Goal: Task Accomplishment & Management: Manage account settings

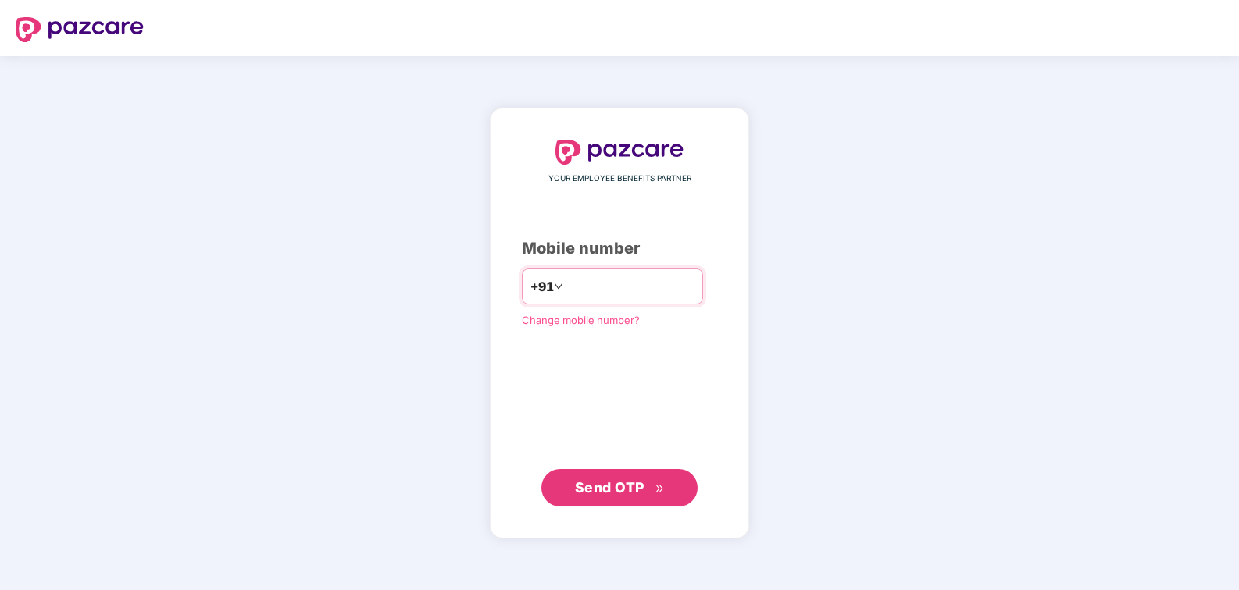
click at [606, 285] on input "number" at bounding box center [630, 286] width 128 height 25
type input "**********"
click at [601, 485] on span "Send OTP" at bounding box center [610, 488] width 70 height 16
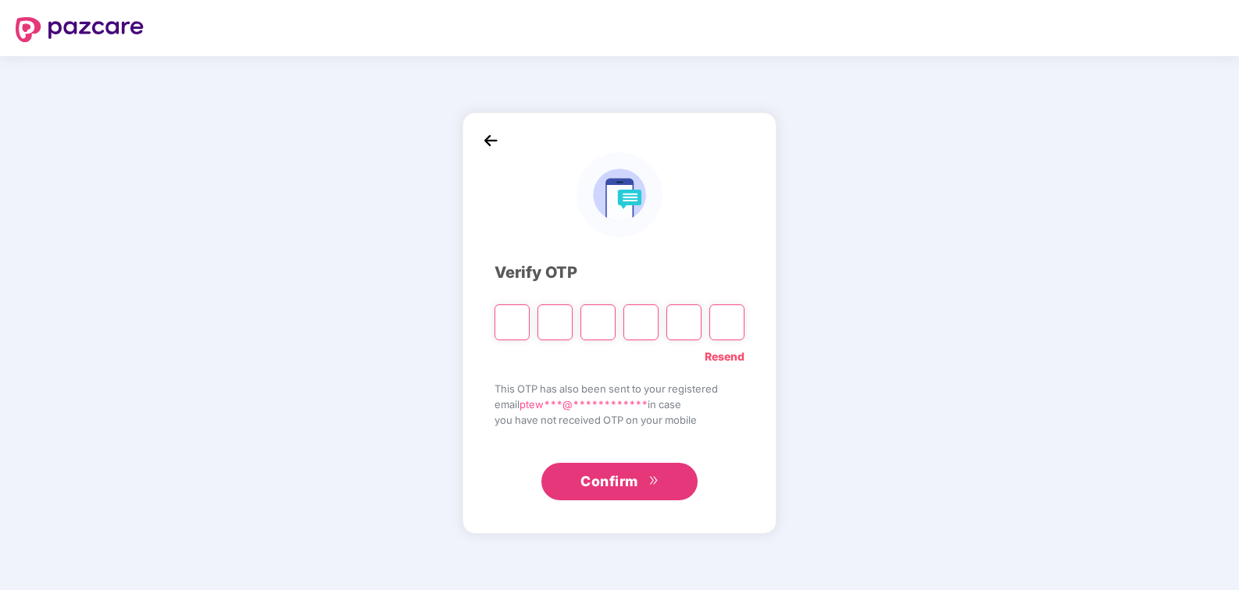
type input "*"
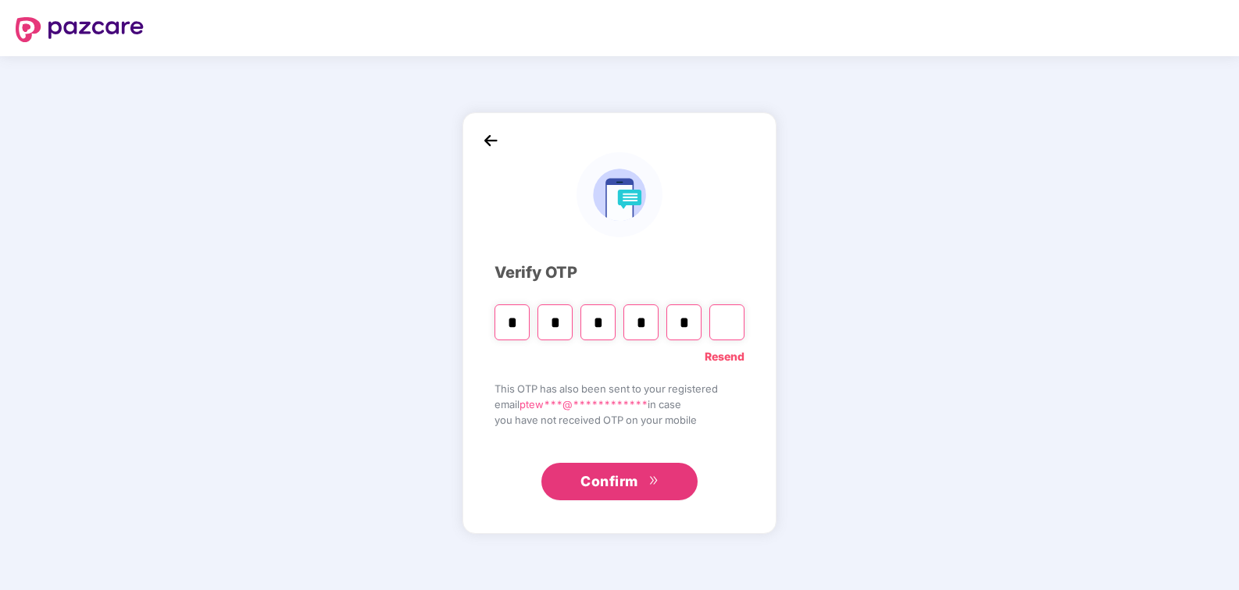
type input "*"
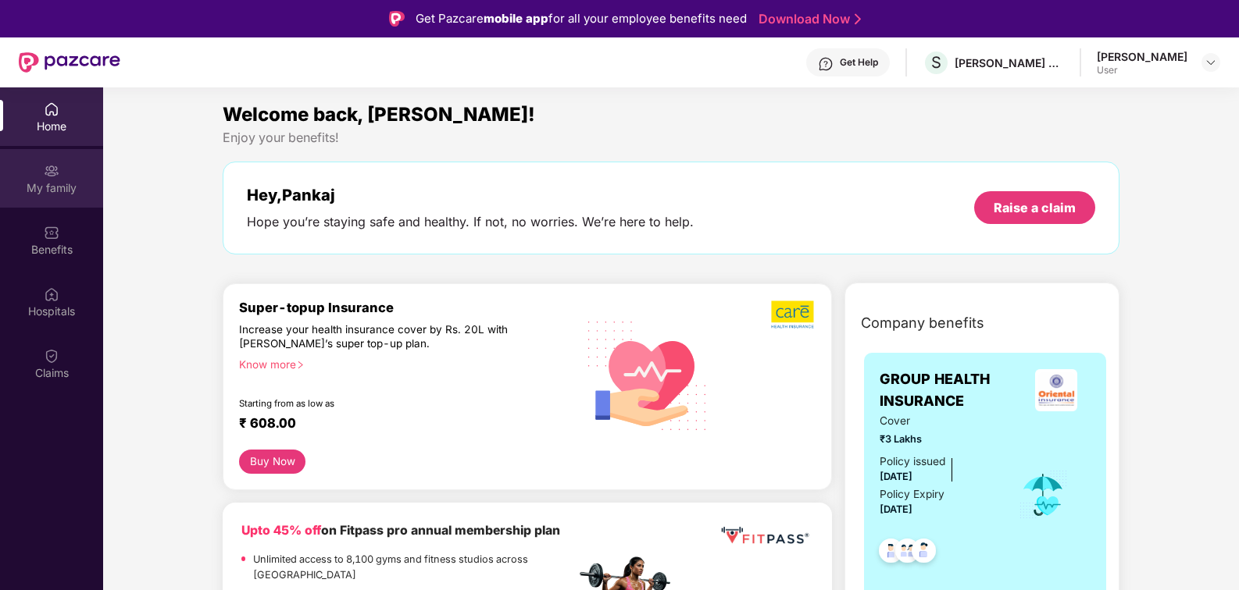
click at [60, 169] on div "My family" at bounding box center [51, 178] width 103 height 59
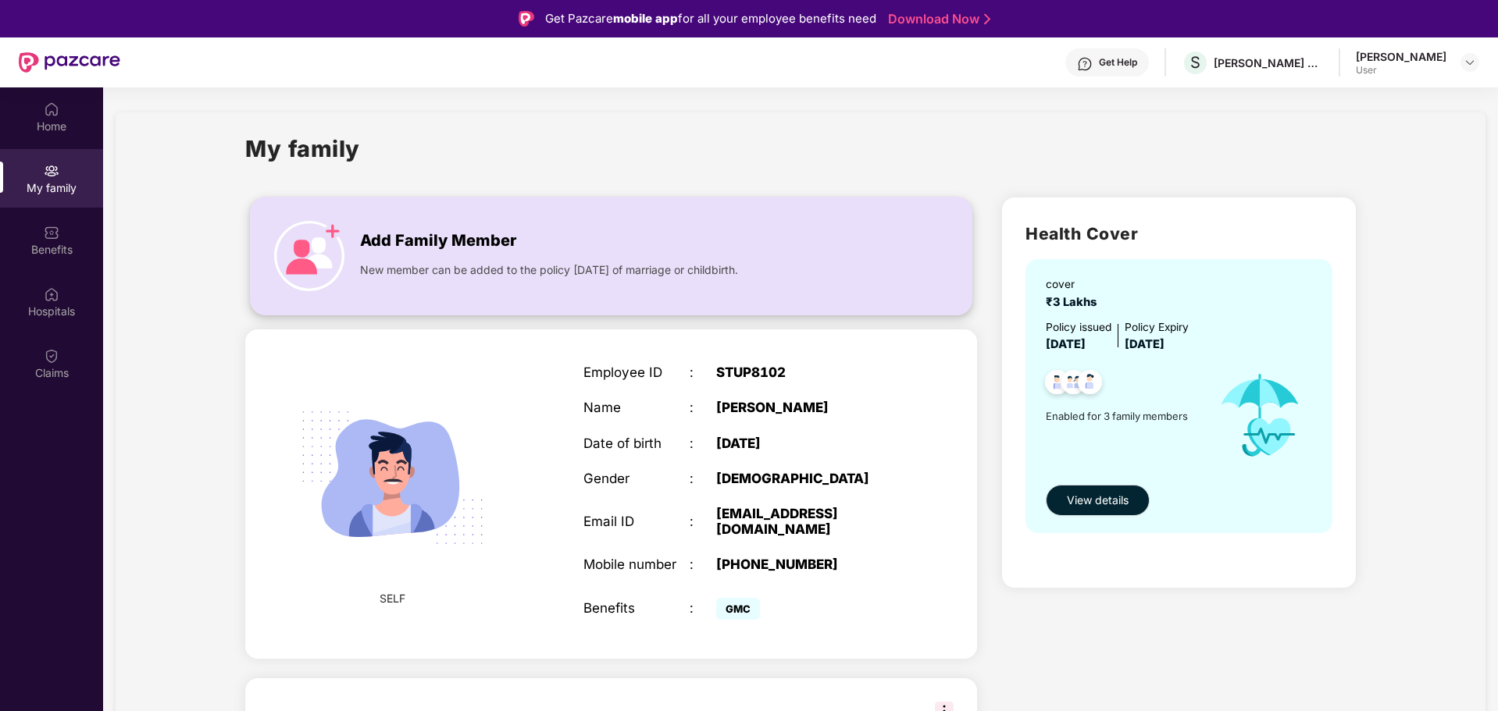
click at [325, 237] on img at bounding box center [309, 256] width 70 height 70
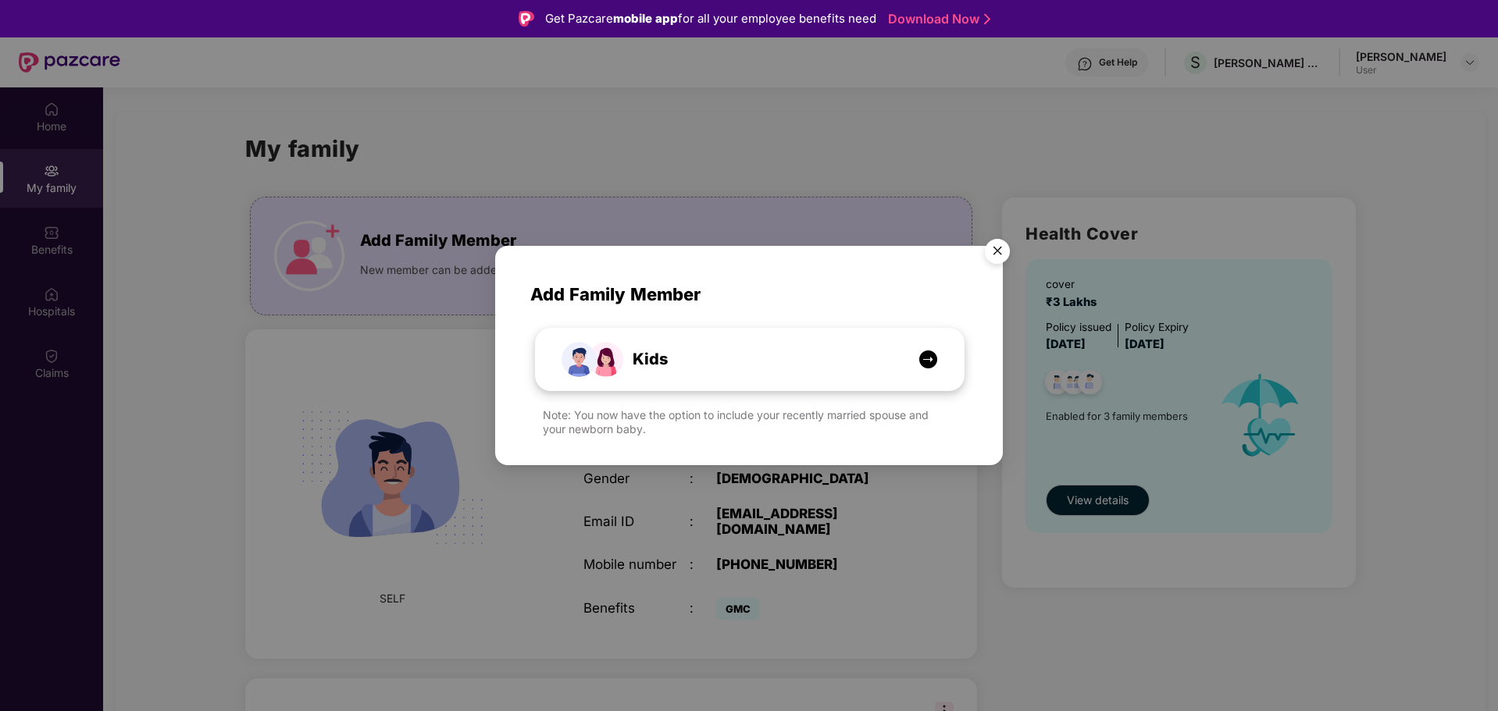
click at [933, 370] on div "Kids" at bounding box center [750, 360] width 428 height 62
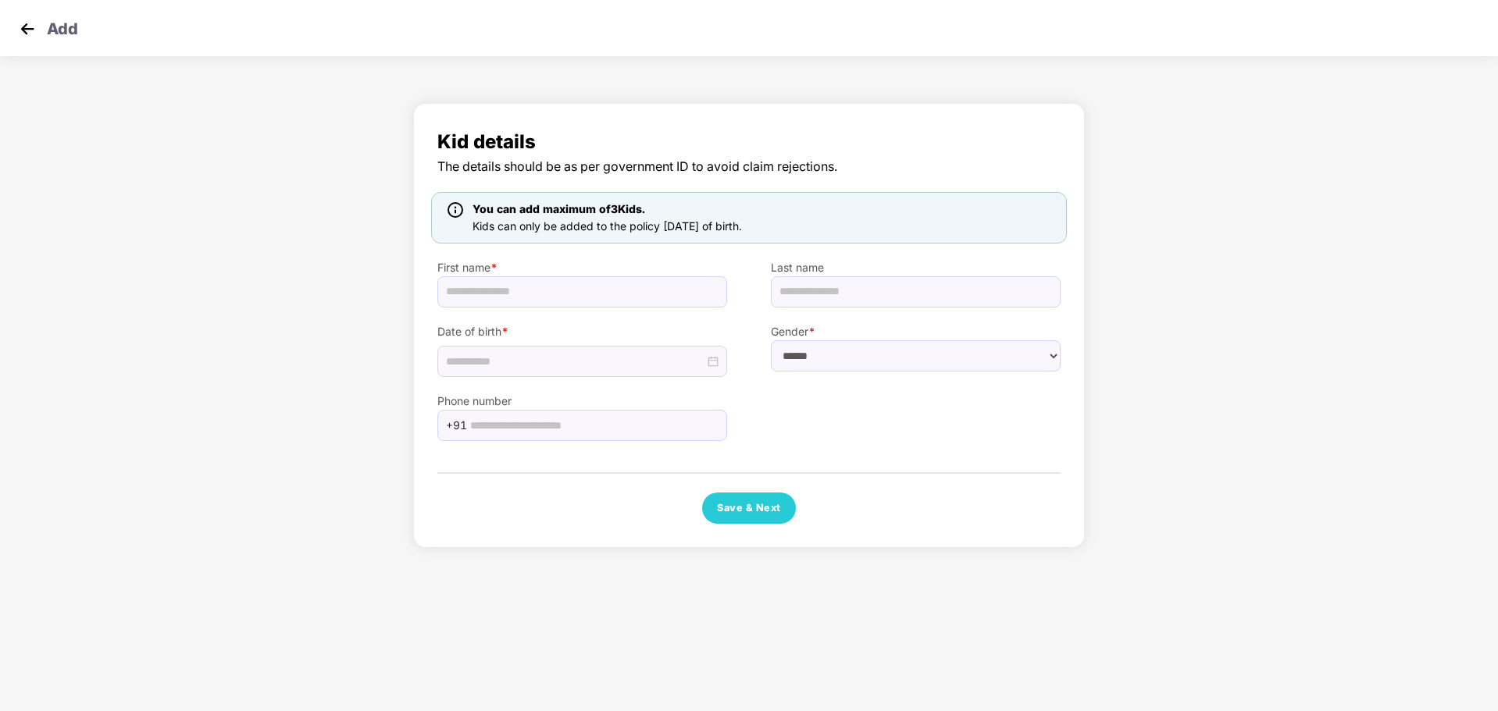
click at [249, 148] on div "Kid details The details should be as per government ID to avoid claim rejection…" at bounding box center [749, 329] width 1498 height 469
click at [37, 6] on div "Add" at bounding box center [749, 28] width 1498 height 56
click at [27, 29] on img at bounding box center [27, 28] width 23 height 23
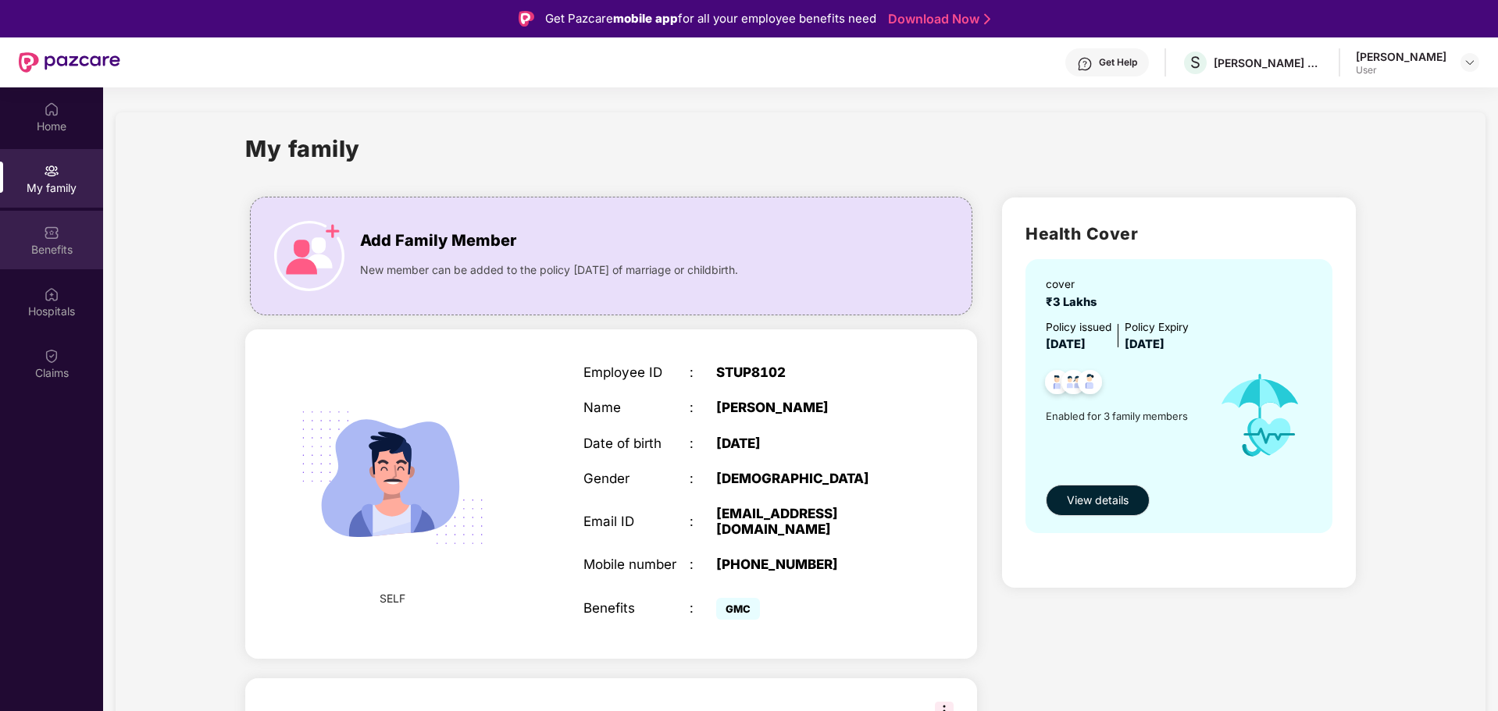
click at [46, 227] on img at bounding box center [52, 233] width 16 height 16
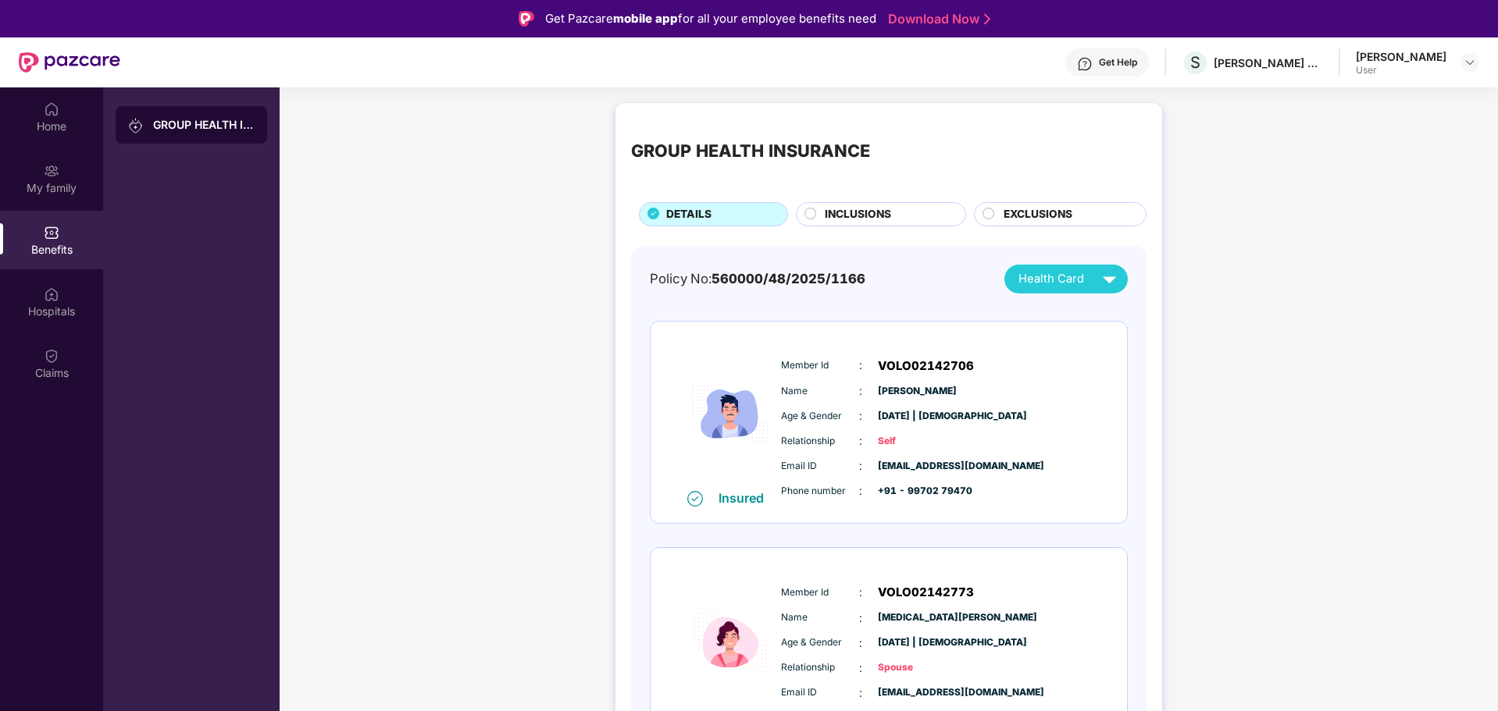
click at [1099, 277] on img at bounding box center [1109, 279] width 27 height 27
click at [1193, 314] on img at bounding box center [1199, 315] width 12 height 12
click at [1193, 345] on img at bounding box center [1199, 347] width 12 height 12
click at [1111, 283] on img at bounding box center [1109, 279] width 27 height 27
click at [1193, 376] on img at bounding box center [1199, 378] width 12 height 12
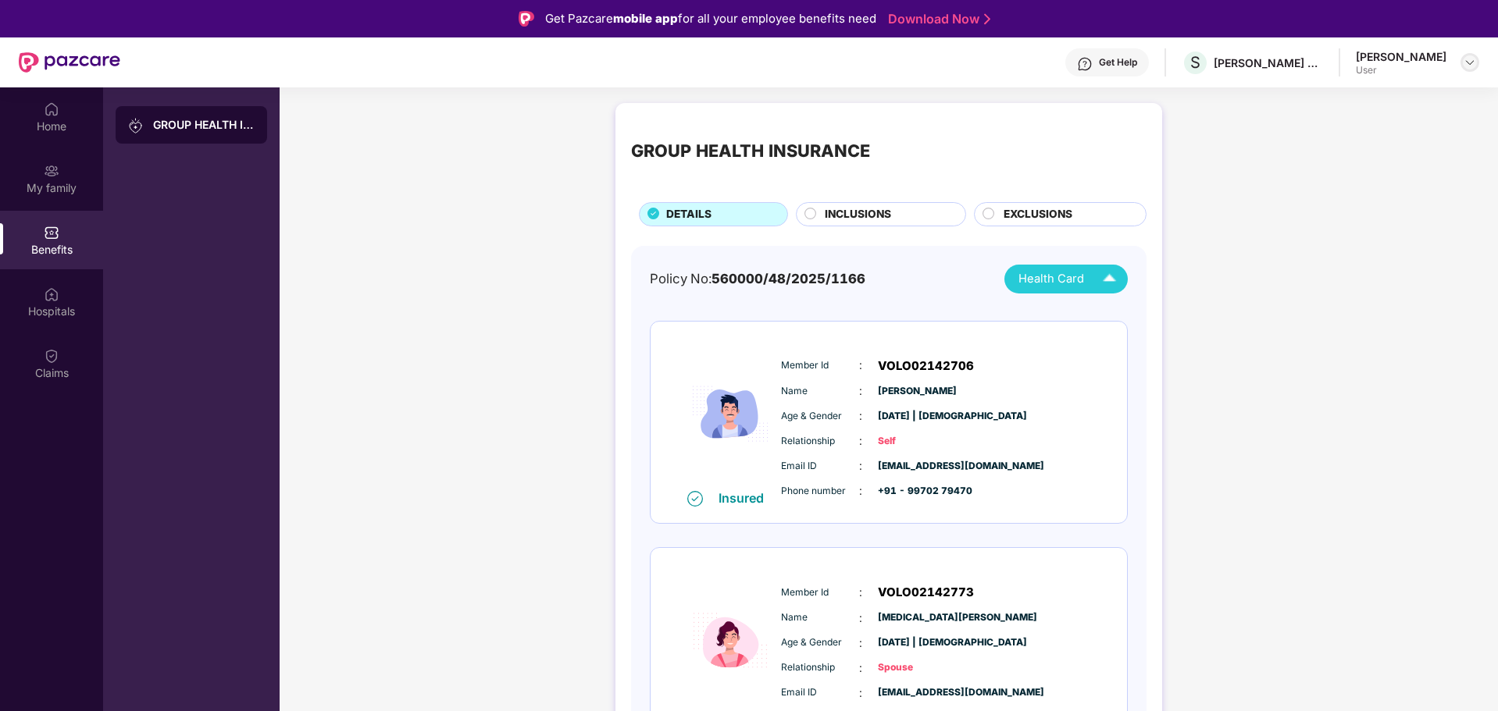
click at [1238, 63] on img at bounding box center [1470, 62] width 12 height 12
click at [41, 363] on div "Claims" at bounding box center [51, 363] width 103 height 59
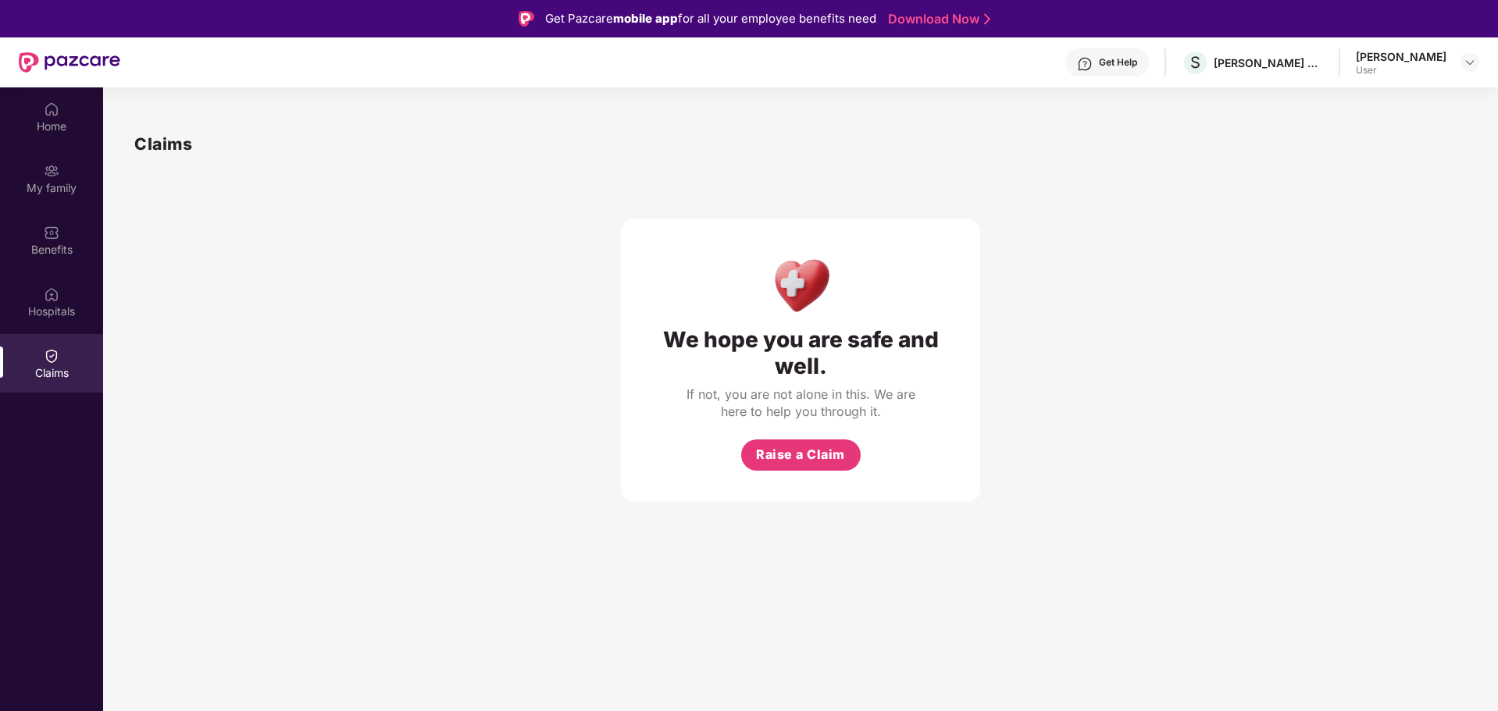
click at [1238, 73] on header "Get Help S [PERSON_NAME] CONSULTANTS P LTD [PERSON_NAME] User" at bounding box center [749, 62] width 1498 height 50
click at [1238, 61] on img at bounding box center [1470, 62] width 12 height 12
click at [1238, 102] on div "Logout" at bounding box center [1396, 99] width 203 height 30
